Goal: Information Seeking & Learning: Learn about a topic

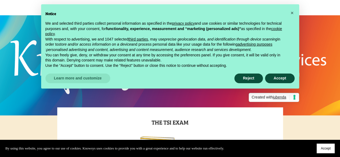
drag, startPoint x: 0, startPoint y: 0, endPoint x: 19, endPoint y: 37, distance: 41.4
click at [19, 37] on header "Knowsys Home Contact Us Order Form & Flyers SAT/ACT: Test Optional/Blind Colleg…" at bounding box center [170, 53] width 340 height 107
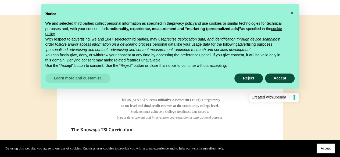
scroll to position [115, 0]
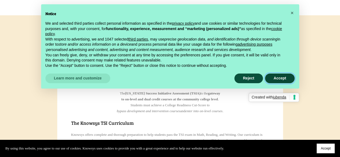
click at [289, 78] on button "Accept" at bounding box center [280, 79] width 30 height 10
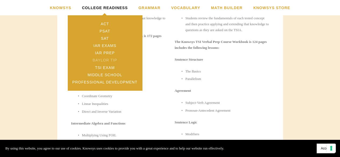
scroll to position [408, 0]
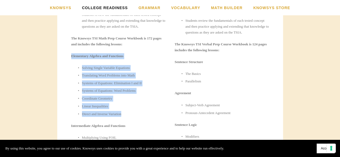
drag, startPoint x: 72, startPoint y: 66, endPoint x: 128, endPoint y: 127, distance: 82.6
click at [128, 127] on div "TSI Math The Knowsys TSI Math Prep Course teaches strategies, and methods and r…" at bounding box center [118, 109] width 94 height 309
copy div "Elementary Algebra and Functions Solving Single Variable Equations Translating …"
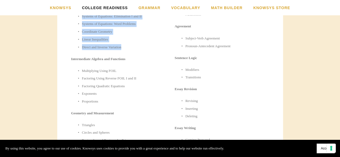
scroll to position [475, 0]
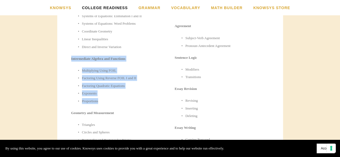
drag, startPoint x: 66, startPoint y: 69, endPoint x: 111, endPoint y: 110, distance: 60.0
click at [111, 110] on div "TSI Math The Knowsys TSI Math Prep Course teaches strategies, and methods and r…" at bounding box center [118, 44] width 103 height 320
copy div "Intermediate Algebra and Functions Multiplying Using FOIL Factoring Using Rever…"
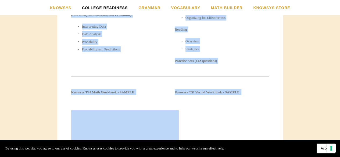
scroll to position [622, 0]
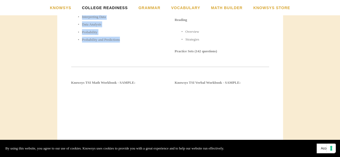
drag, startPoint x: 69, startPoint y: 57, endPoint x: 126, endPoint y: 52, distance: 57.1
copy div "Geometry and Measurement Triangles Circles and Spheres Rectangles and Rectangul…"
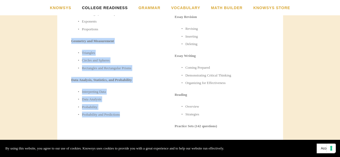
scroll to position [546, 0]
